Goal: Task Accomplishment & Management: Complete application form

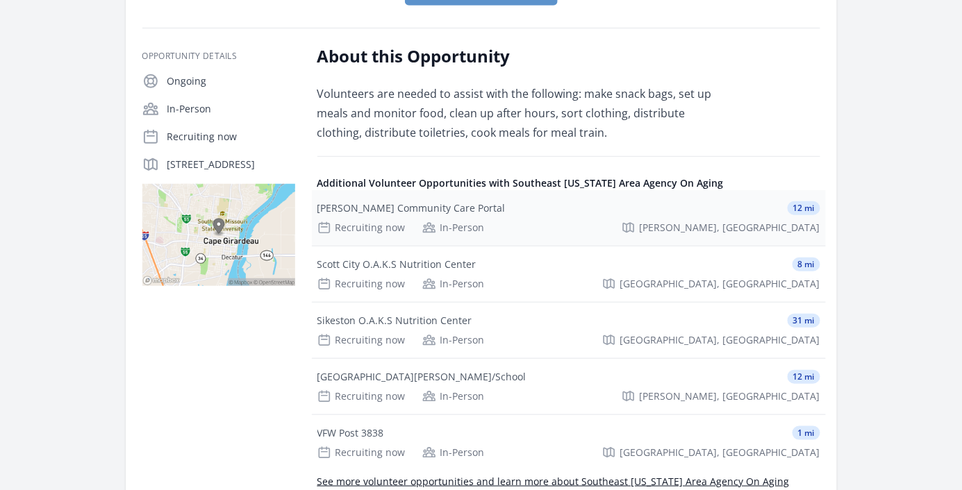
scroll to position [190, 0]
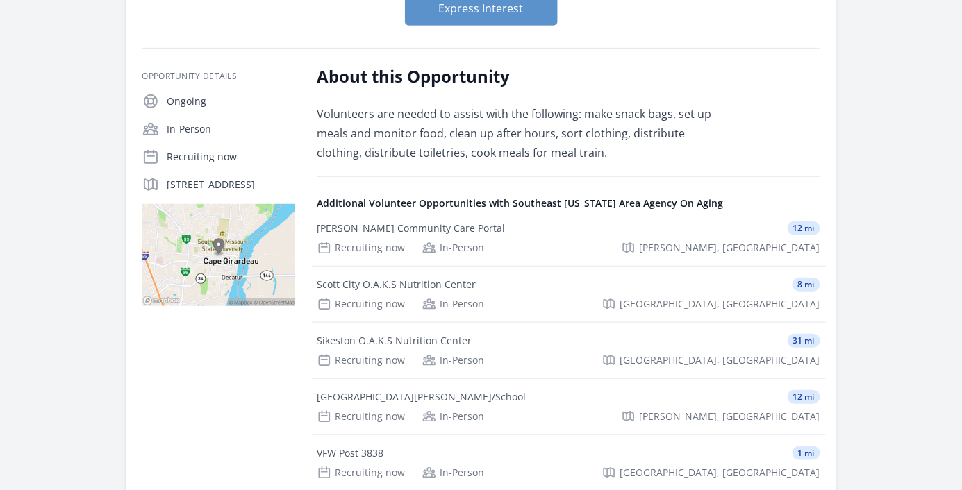
click at [148, 155] on icon at bounding box center [150, 157] width 13 height 13
click at [192, 160] on p "Recruiting now" at bounding box center [231, 157] width 128 height 14
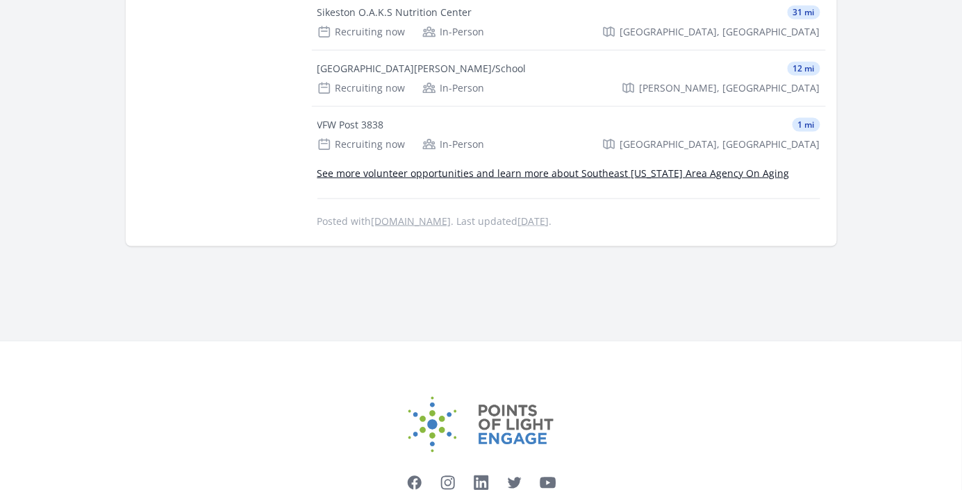
scroll to position [606, 0]
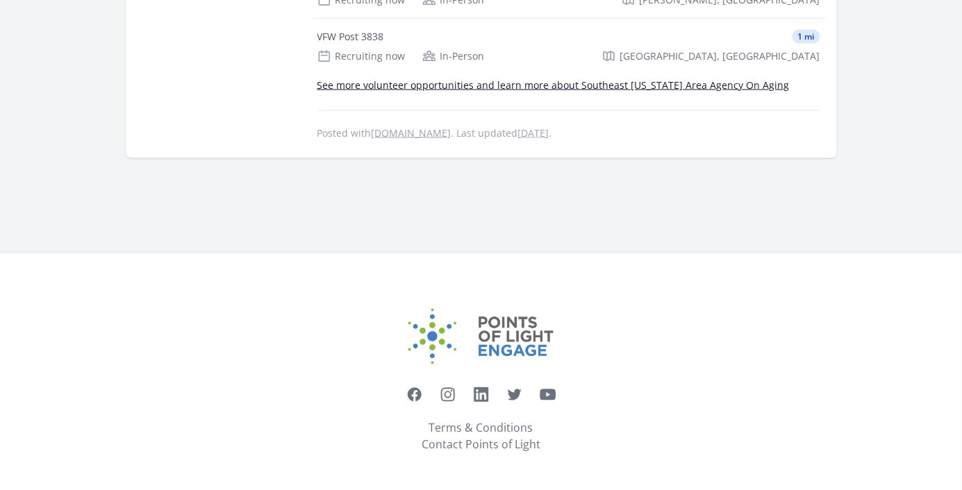
click at [399, 83] on link "See more volunteer opportunities and learn more about Southeast [US_STATE] Area…" at bounding box center [553, 84] width 472 height 13
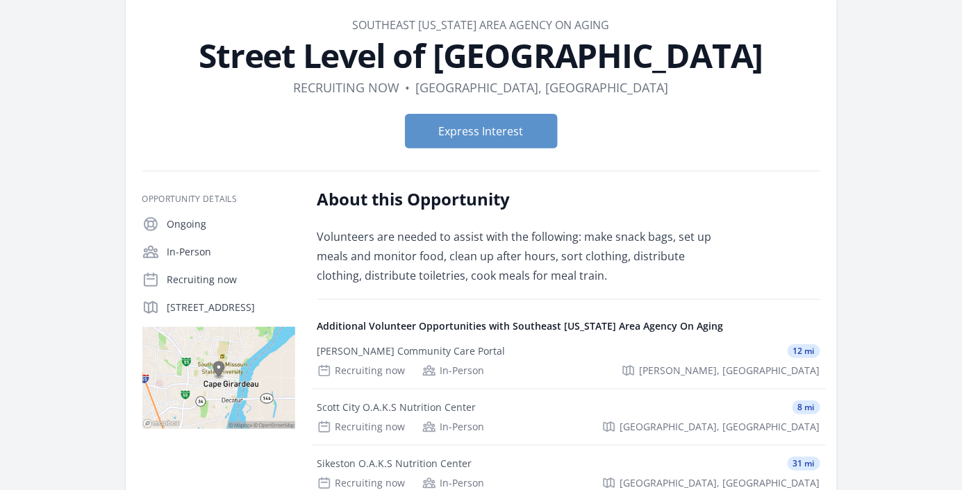
scroll to position [0, 0]
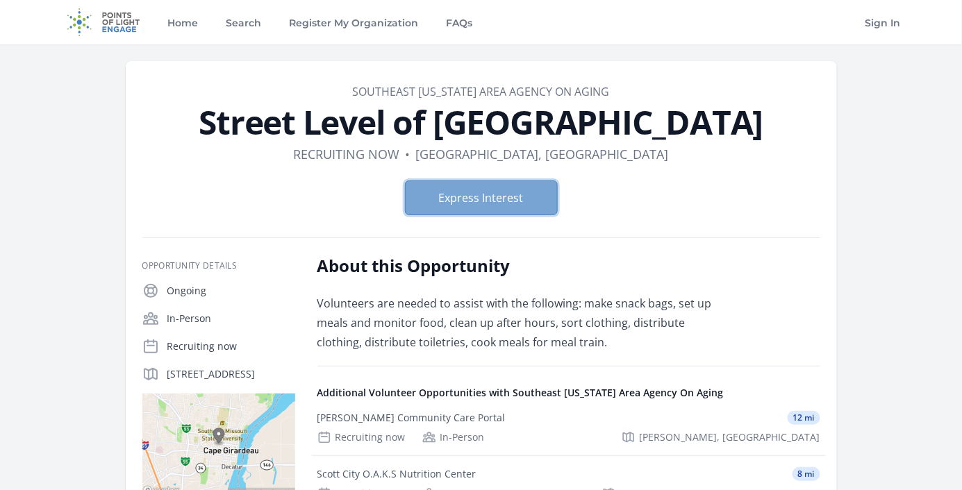
click at [497, 199] on button "Express Interest" at bounding box center [481, 198] width 153 height 35
